Goal: Information Seeking & Learning: Understand process/instructions

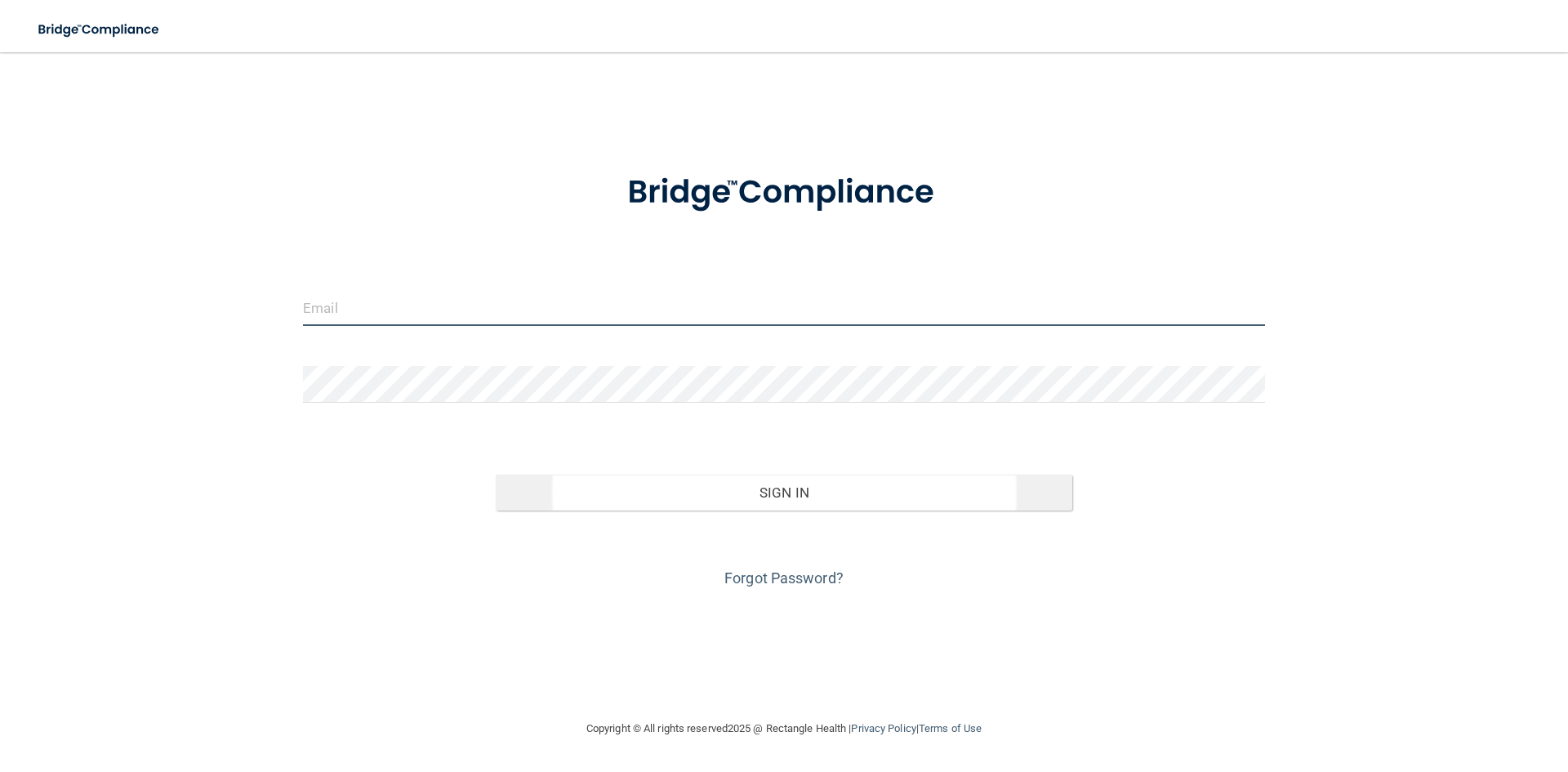
type input "[EMAIL_ADDRESS][DOMAIN_NAME]"
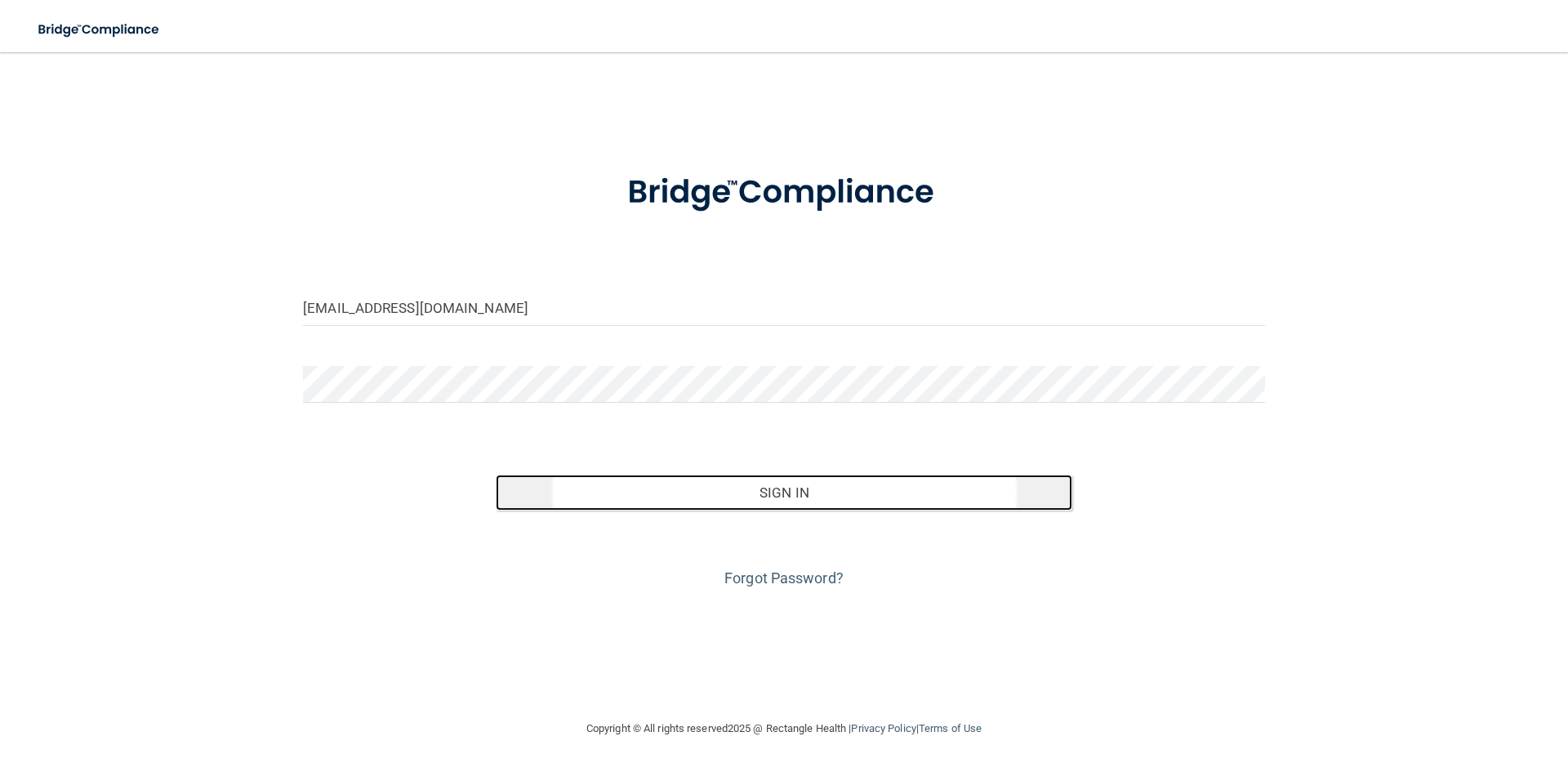
click at [808, 488] on button "Sign In" at bounding box center [784, 492] width 578 height 36
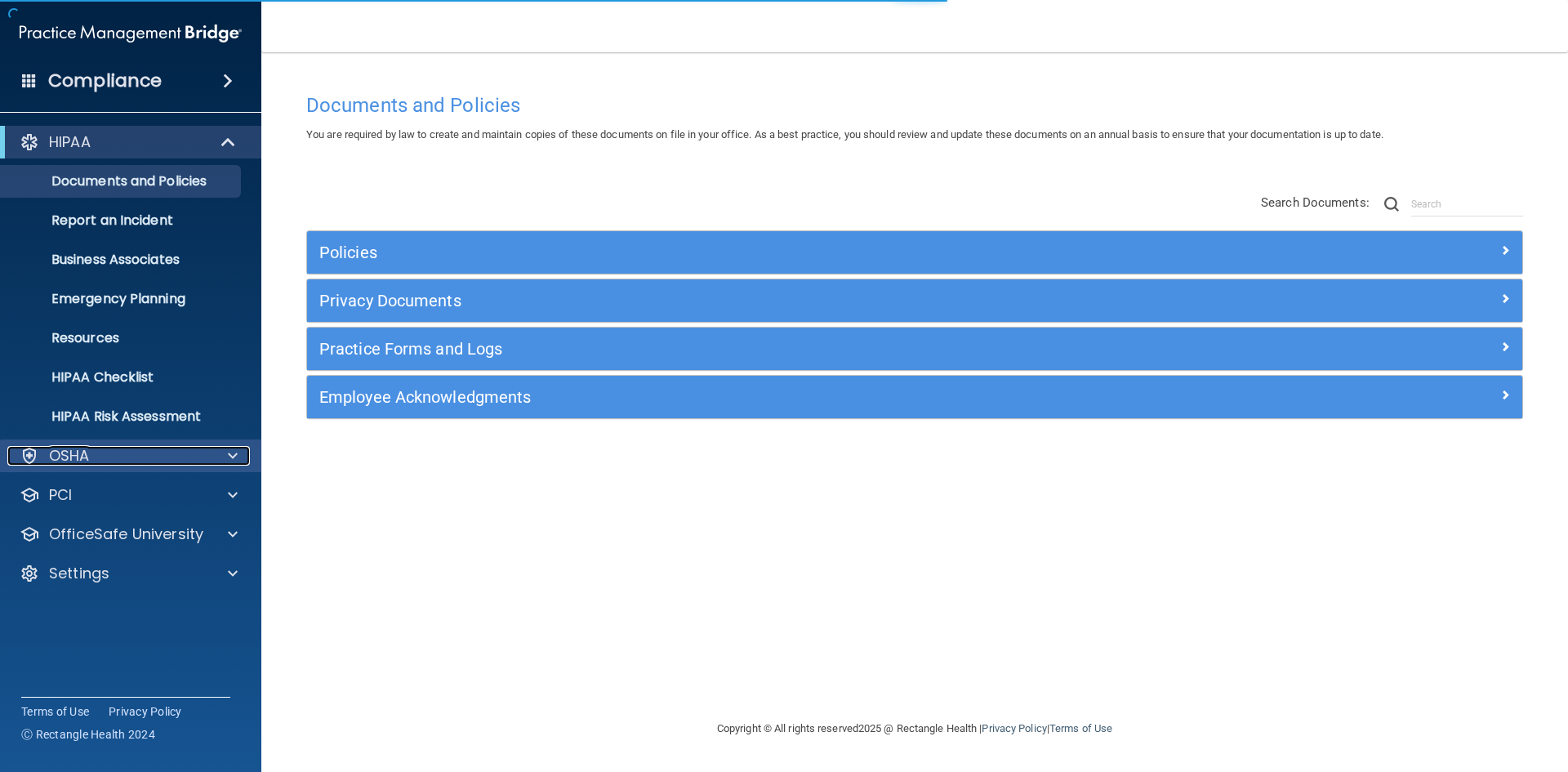
click at [90, 451] on div "OSHA" at bounding box center [109, 455] width 202 height 19
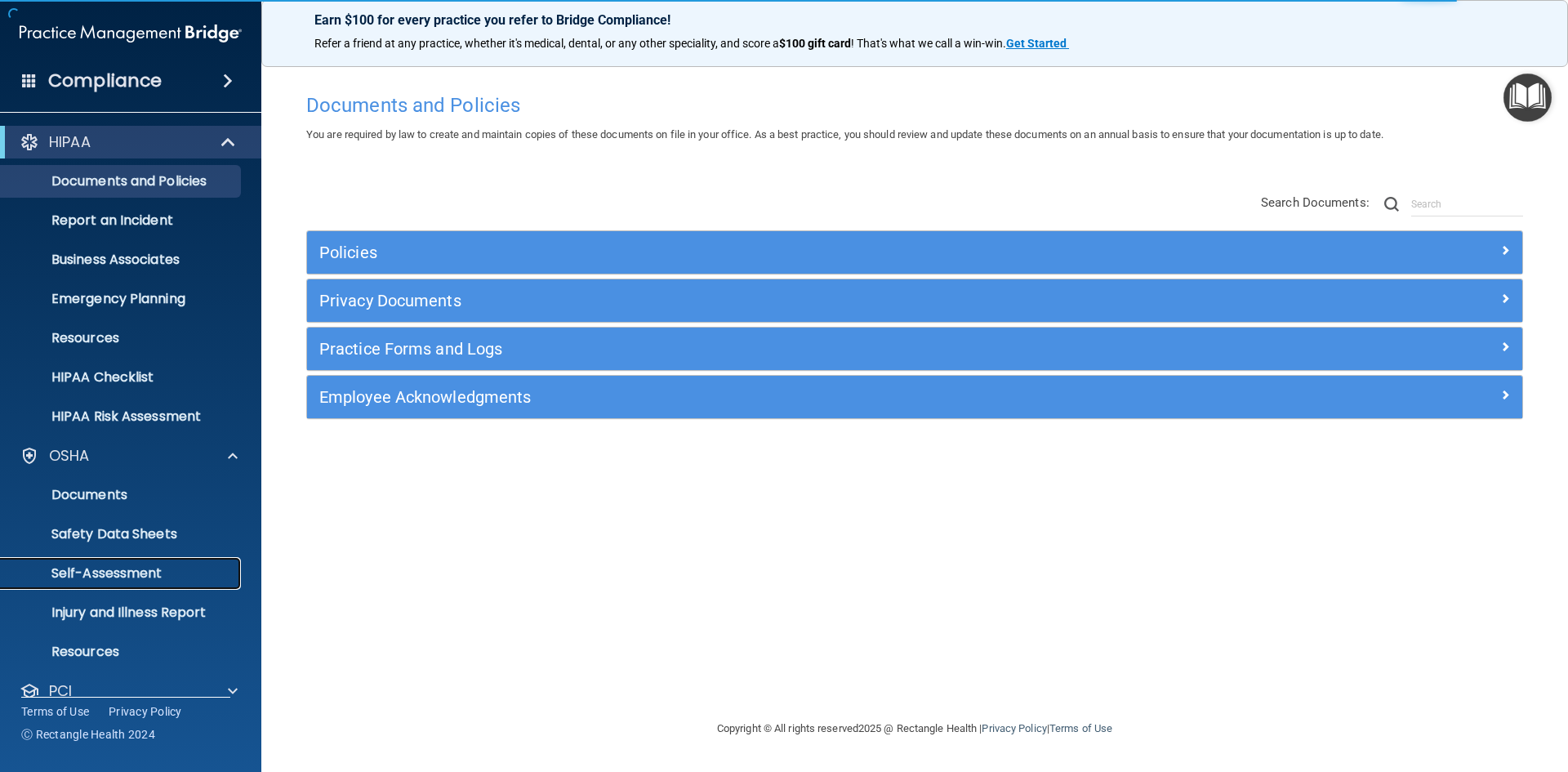
click at [113, 572] on p "Self-Assessment" at bounding box center [122, 573] width 223 height 16
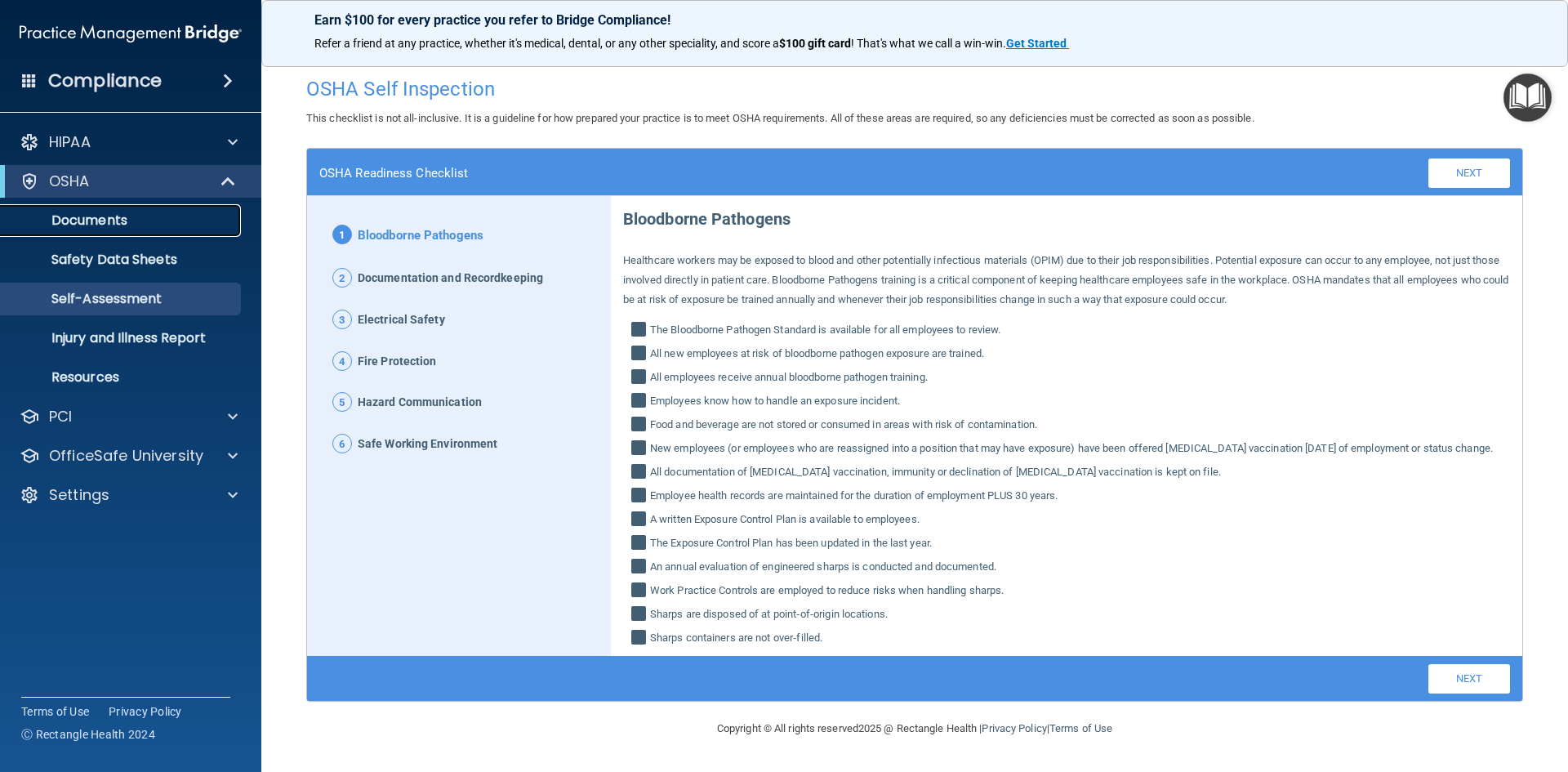
click at [95, 218] on p "Documents" at bounding box center [122, 220] width 223 height 16
